Goal: Task Accomplishment & Management: Manage account settings

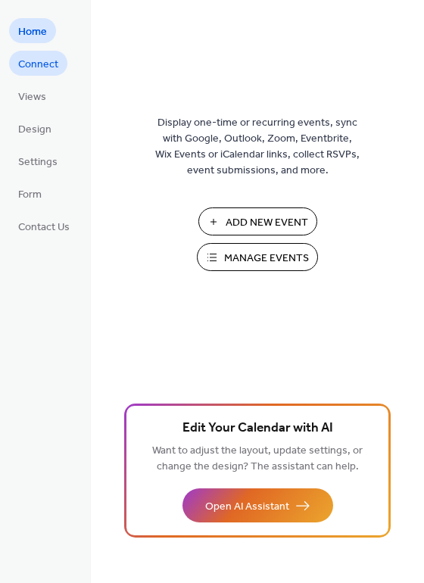
click at [39, 71] on span "Connect" at bounding box center [38, 65] width 40 height 16
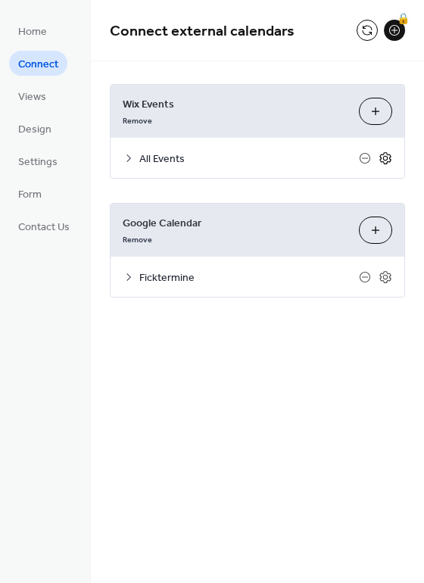
click at [387, 155] on icon at bounding box center [385, 157] width 5 height 5
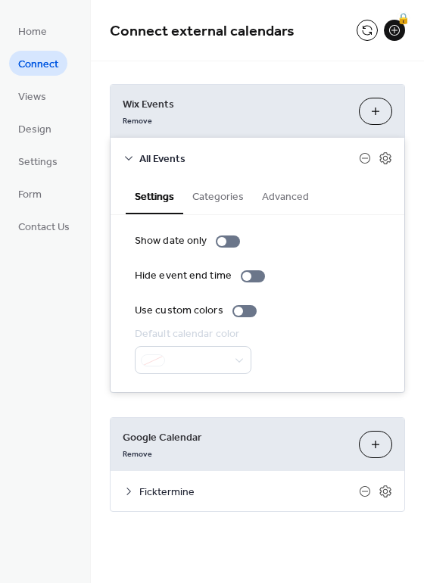
click at [222, 199] on button "Categories" at bounding box center [218, 195] width 70 height 35
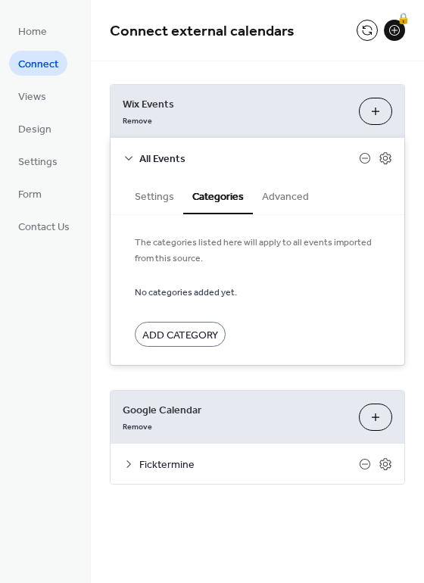
click at [185, 340] on span "Add Category" at bounding box center [180, 336] width 76 height 16
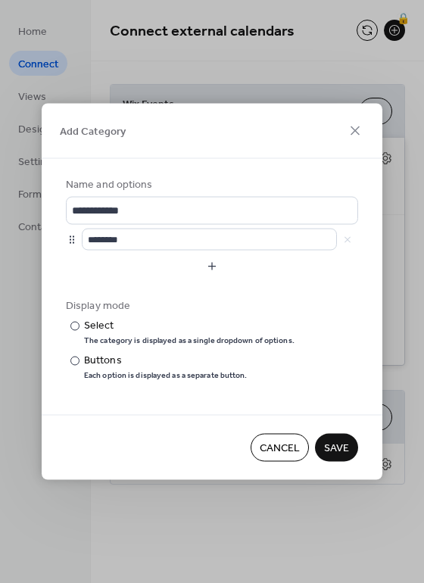
click at [275, 446] on span "Cancel" at bounding box center [280, 449] width 40 height 16
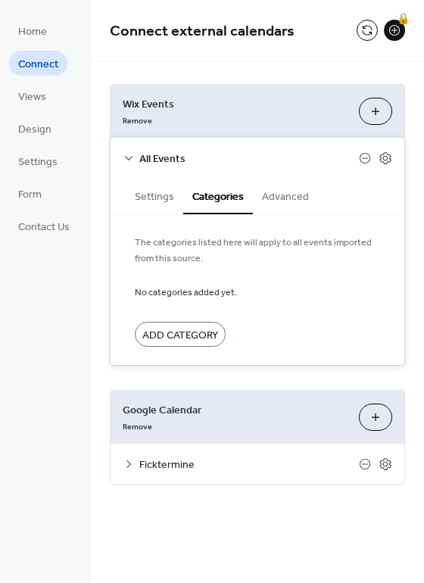
click at [273, 200] on button "Advanced" at bounding box center [285, 195] width 65 height 35
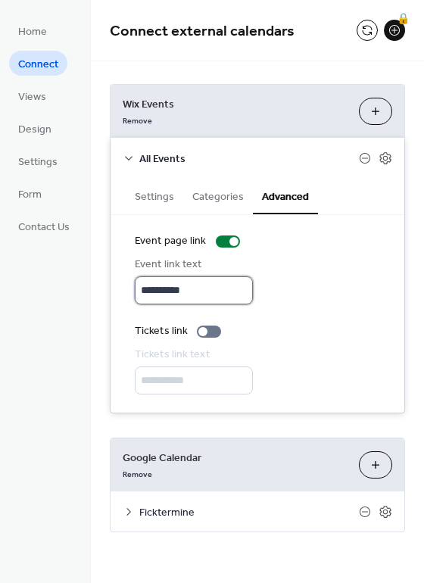
click at [217, 293] on input "**********" at bounding box center [194, 291] width 118 height 28
click at [155, 195] on button "Settings" at bounding box center [155, 195] width 58 height 35
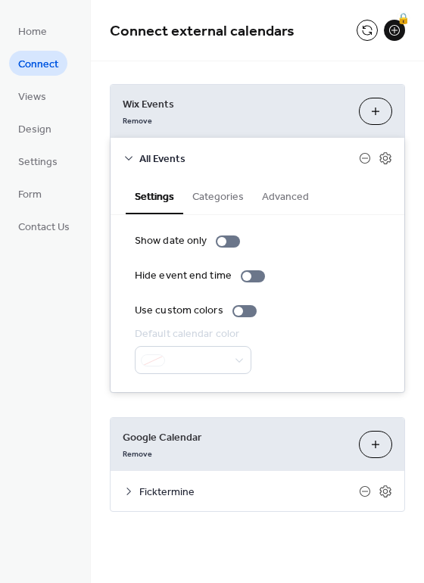
click at [220, 198] on button "Categories" at bounding box center [218, 195] width 70 height 35
